Goal: Task Accomplishment & Management: Complete application form

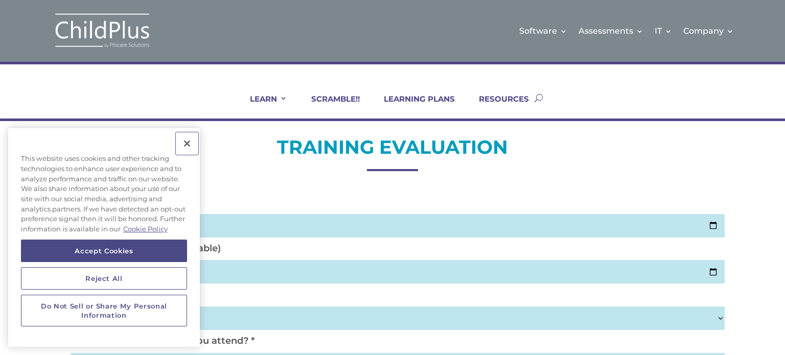
click at [186, 141] on button "Close" at bounding box center [187, 143] width 22 height 22
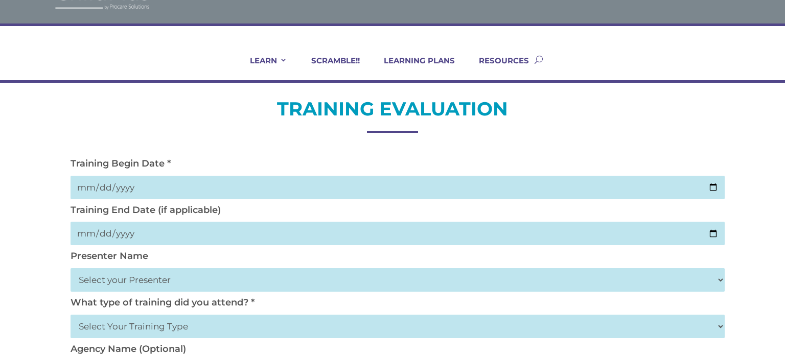
scroll to position [41, 0]
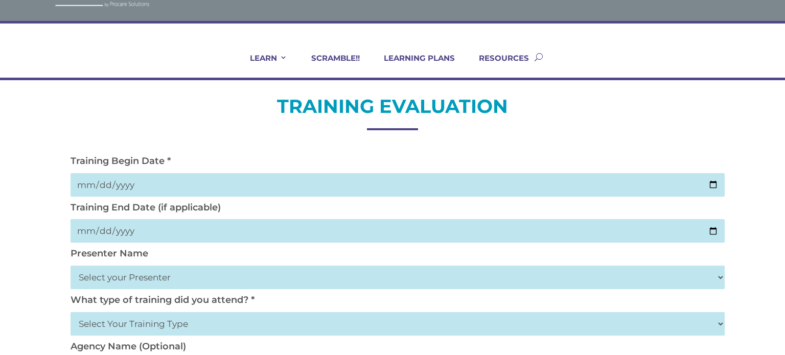
click at [92, 181] on input "date" at bounding box center [398, 185] width 654 height 24
click at [82, 224] on input "date" at bounding box center [398, 231] width 654 height 24
click at [84, 183] on input "2025-12-02" at bounding box center [398, 185] width 654 height 24
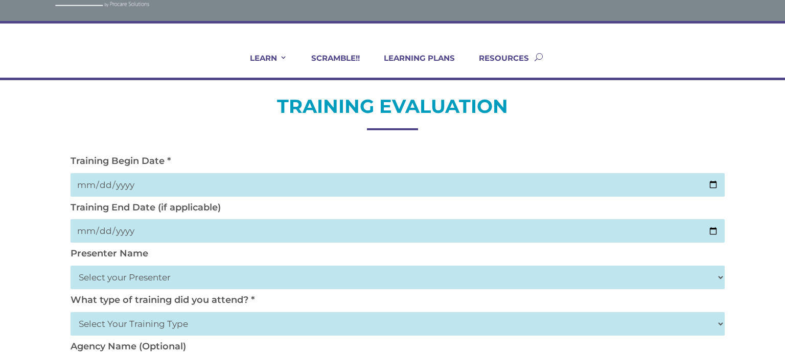
type input "2025-10-02"
click at [86, 231] on input "date" at bounding box center [398, 231] width 654 height 24
type input "2025-10-02"
click at [99, 276] on select "Select your Presenter Aaron Dickerson Amy Corkery Cindy Coats Danielle Hensley …" at bounding box center [398, 278] width 654 height 24
select select "Nickerson, Trecia"
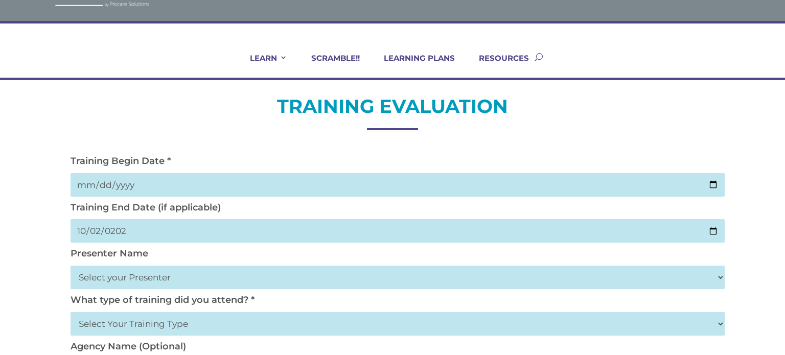
click at [71, 266] on select "Select your Presenter Aaron Dickerson Amy Corkery Cindy Coats Danielle Hensley …" at bounding box center [398, 278] width 654 height 24
click at [112, 330] on select "Select Your Training Type On-site (at your agency) Virtual Visit Live Group Web…" at bounding box center [398, 324] width 654 height 24
select select "Virtual Visit"
click at [71, 312] on select "Select Your Training Type On-site (at your agency) Virtual Visit Live Group Web…" at bounding box center [398, 324] width 654 height 24
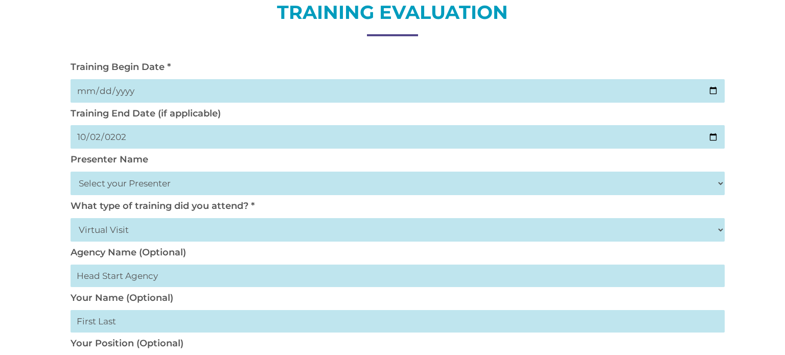
scroll to position [164, 0]
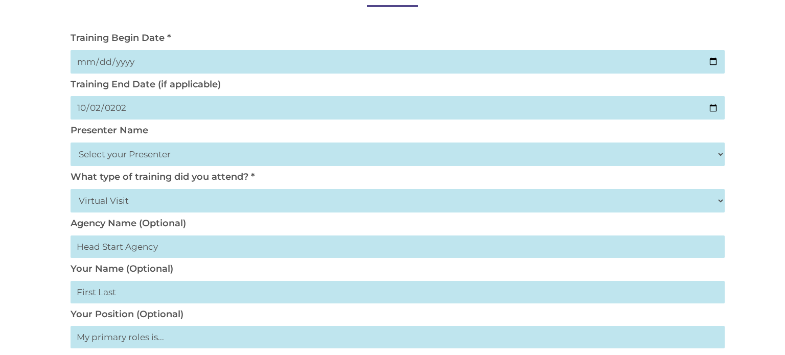
click at [124, 243] on input "text" at bounding box center [398, 247] width 654 height 22
click at [105, 299] on input "text" at bounding box center [398, 292] width 654 height 22
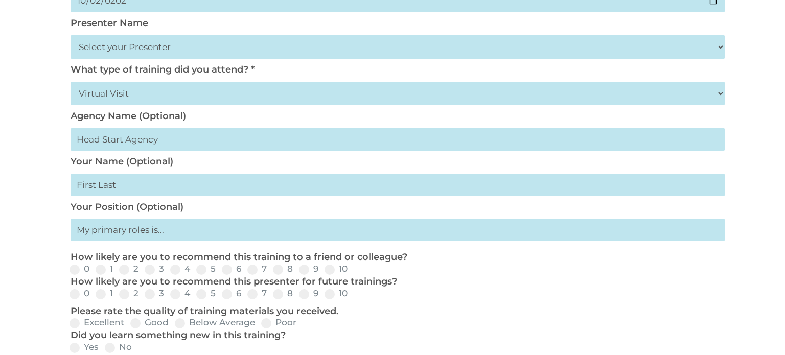
scroll to position [287, 0]
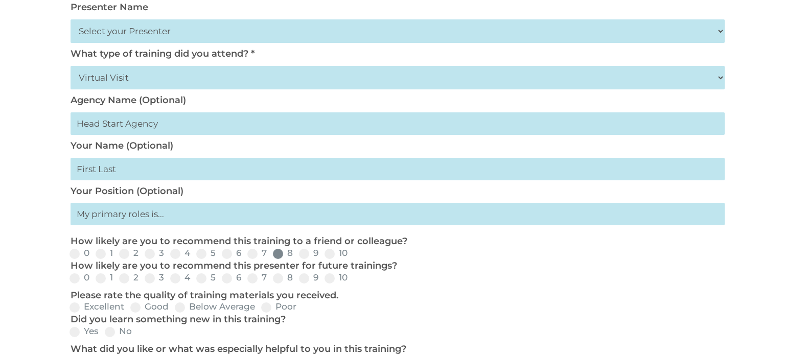
click at [273, 255] on span at bounding box center [278, 254] width 10 height 10
click at [298, 255] on input "8" at bounding box center [301, 257] width 7 height 7
radio input "true"
click at [277, 280] on span at bounding box center [278, 278] width 10 height 10
click at [298, 280] on input "8" at bounding box center [301, 282] width 7 height 7
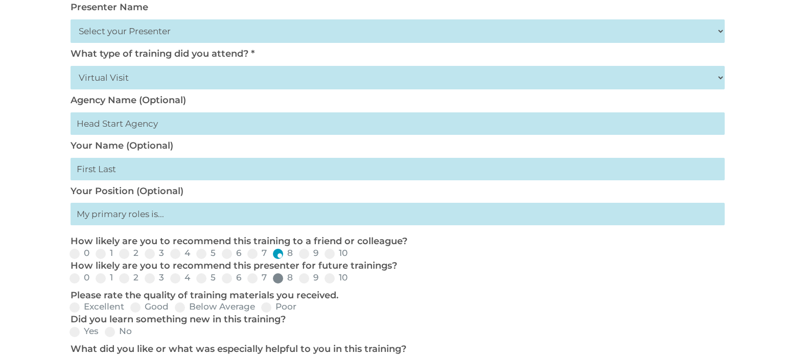
radio input "true"
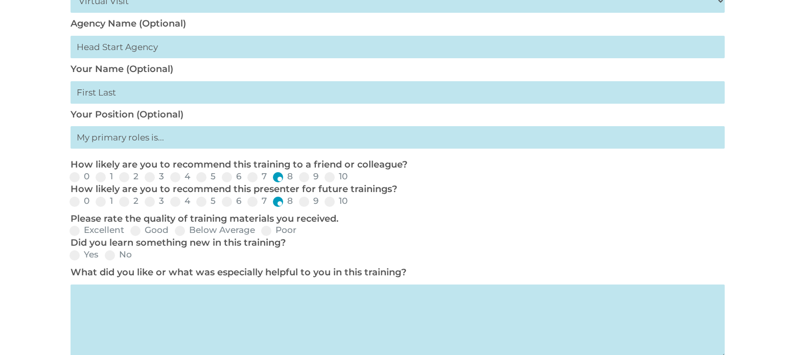
scroll to position [370, 0]
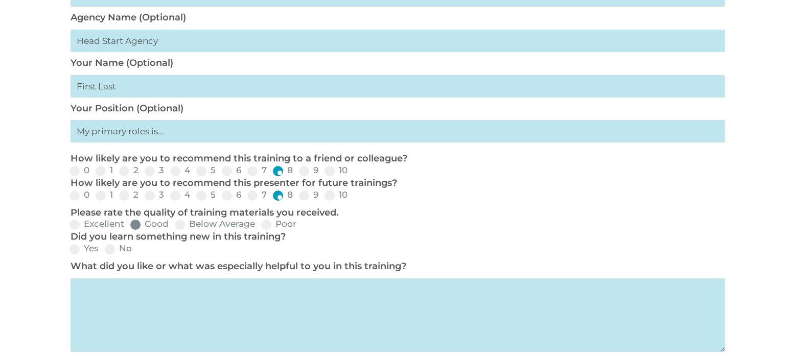
click at [136, 225] on span at bounding box center [135, 225] width 10 height 10
click at [174, 225] on input "Good" at bounding box center [177, 228] width 7 height 7
radio input "true"
click at [78, 251] on span at bounding box center [75, 249] width 10 height 10
click at [104, 251] on input "Yes" at bounding box center [107, 252] width 7 height 7
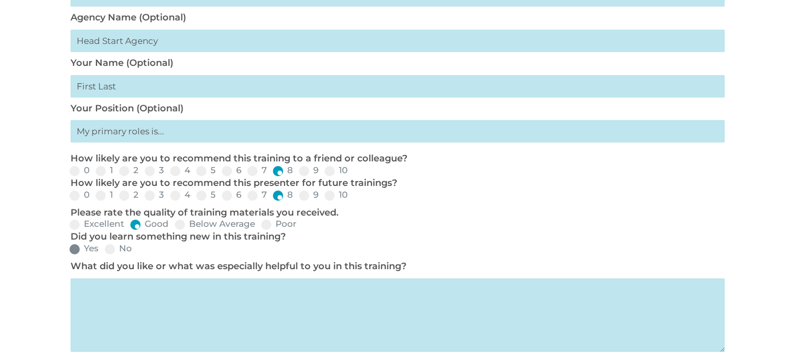
radio input "true"
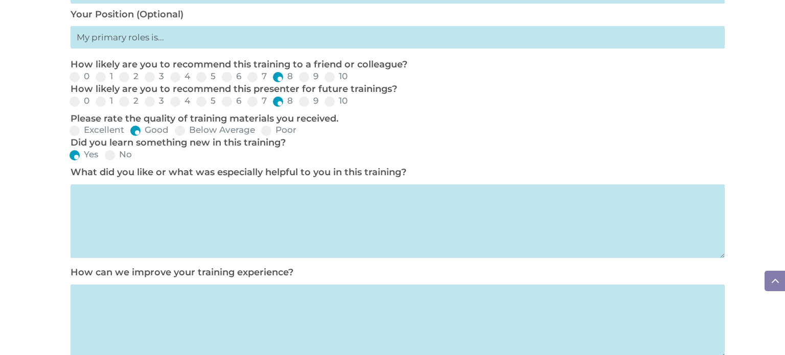
scroll to position [494, 0]
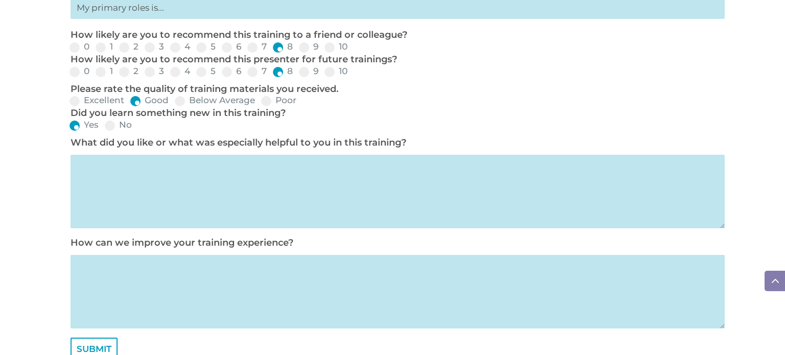
click at [162, 174] on textarea at bounding box center [398, 192] width 654 height 74
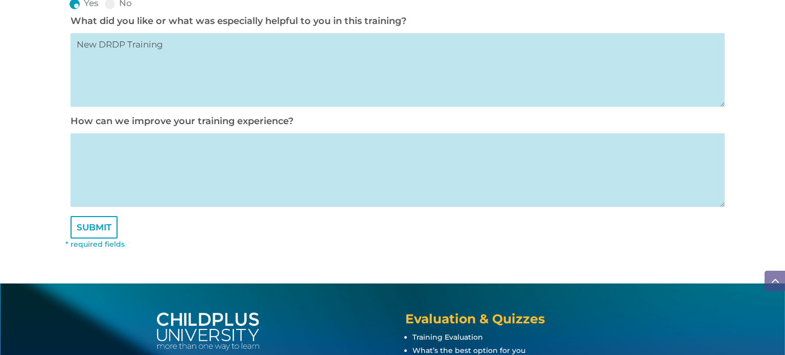
scroll to position [617, 0]
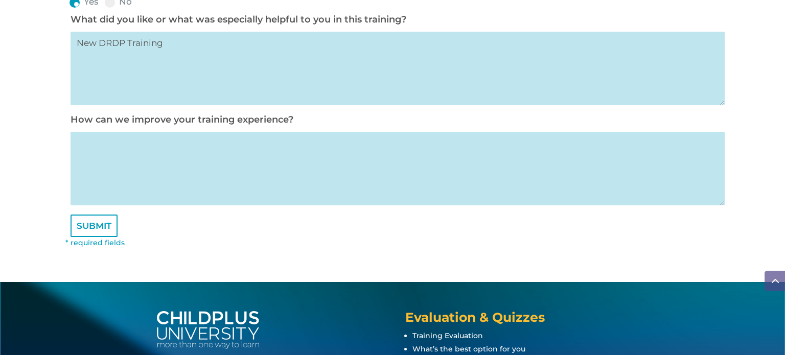
type textarea "New DRDP Training"
click at [121, 158] on textarea at bounding box center [398, 169] width 654 height 74
type textarea "More Time"
click at [81, 224] on input "SUBMIT" at bounding box center [94, 226] width 47 height 22
click at [86, 235] on input "SUBMIT" at bounding box center [94, 226] width 47 height 22
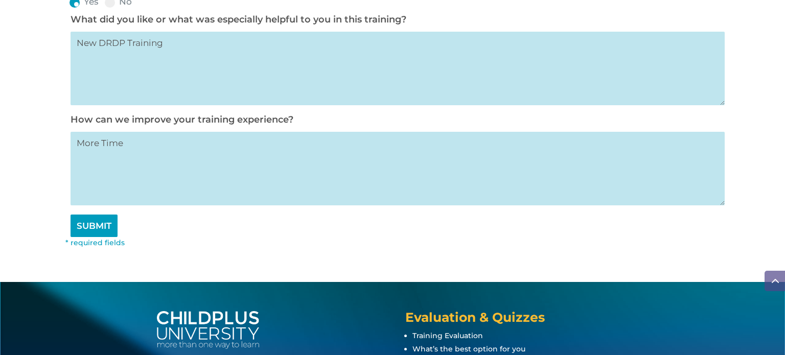
click at [86, 235] on input "SUBMIT" at bounding box center [94, 226] width 47 height 22
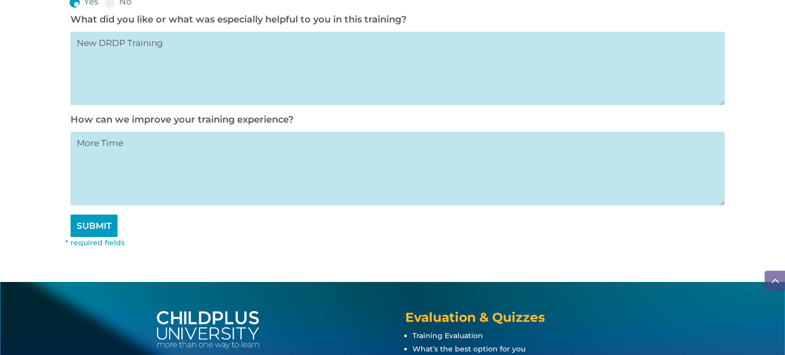
click at [86, 235] on input "SUBMIT" at bounding box center [94, 226] width 47 height 22
click at [86, 232] on input "SUBMIT" at bounding box center [94, 226] width 47 height 22
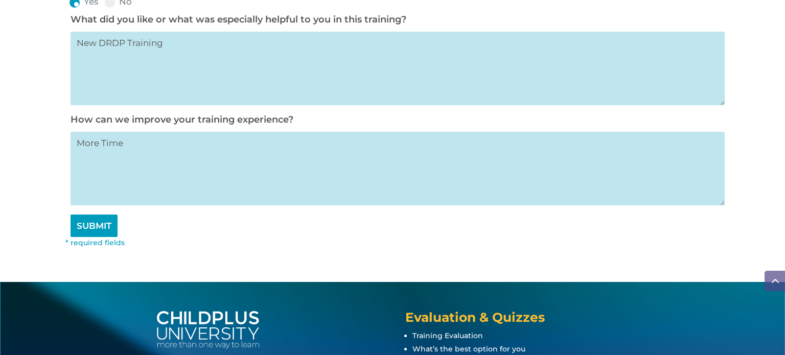
click at [86, 232] on input "SUBMIT" at bounding box center [94, 226] width 47 height 22
click at [86, 228] on input "SUBMIT" at bounding box center [94, 226] width 47 height 22
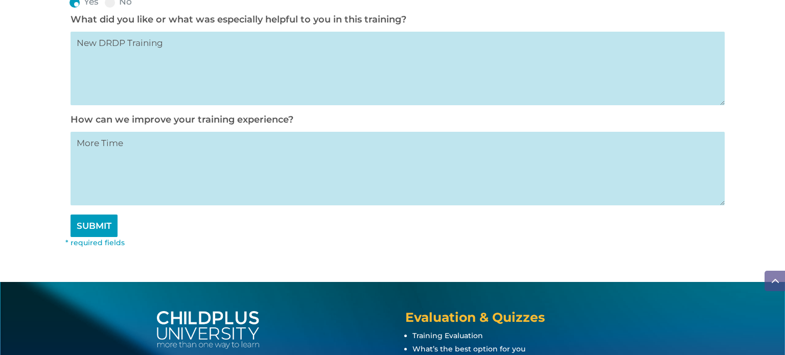
click at [86, 228] on input "SUBMIT" at bounding box center [94, 226] width 47 height 22
